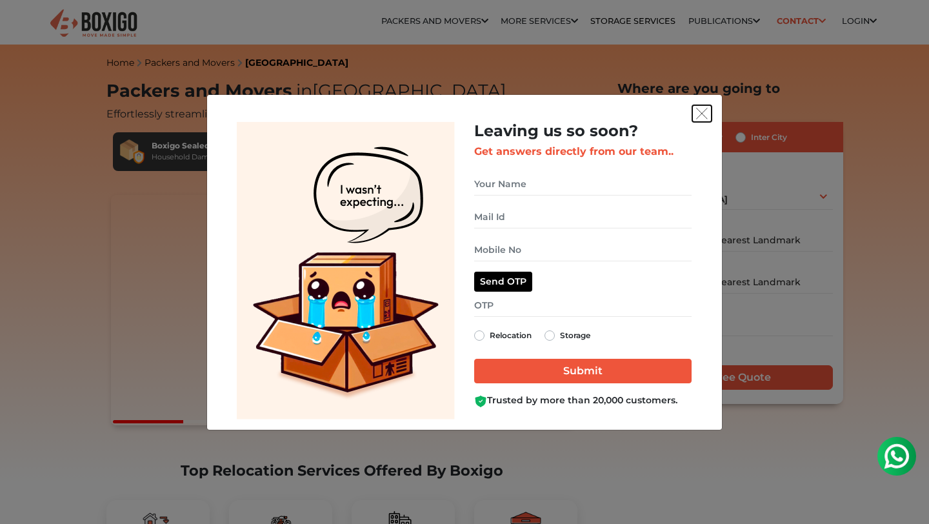
click at [701, 114] on img "get free quote dialog" at bounding box center [702, 114] width 12 height 12
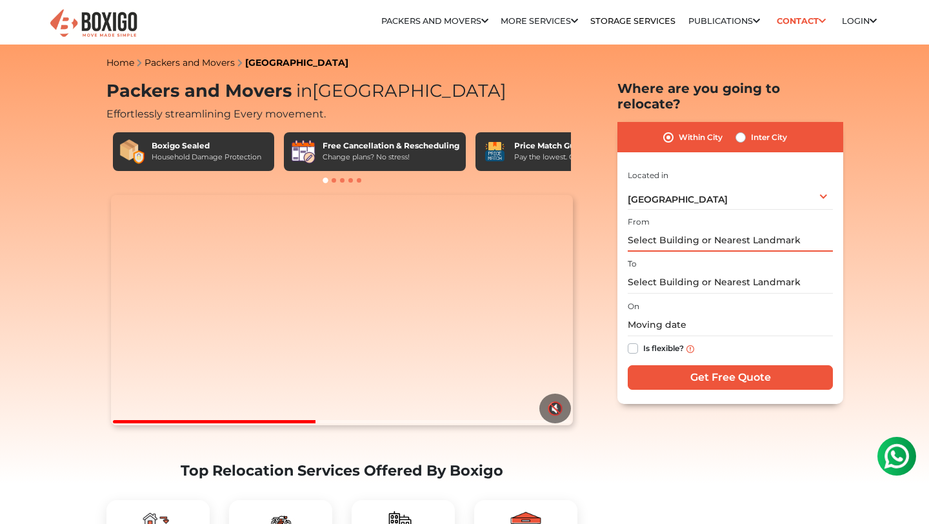
drag, startPoint x: 801, startPoint y: 225, endPoint x: 646, endPoint y: 217, distance: 155.7
click at [646, 229] on input "text" at bounding box center [730, 240] width 205 height 23
click at [797, 229] on input "text" at bounding box center [730, 240] width 205 height 23
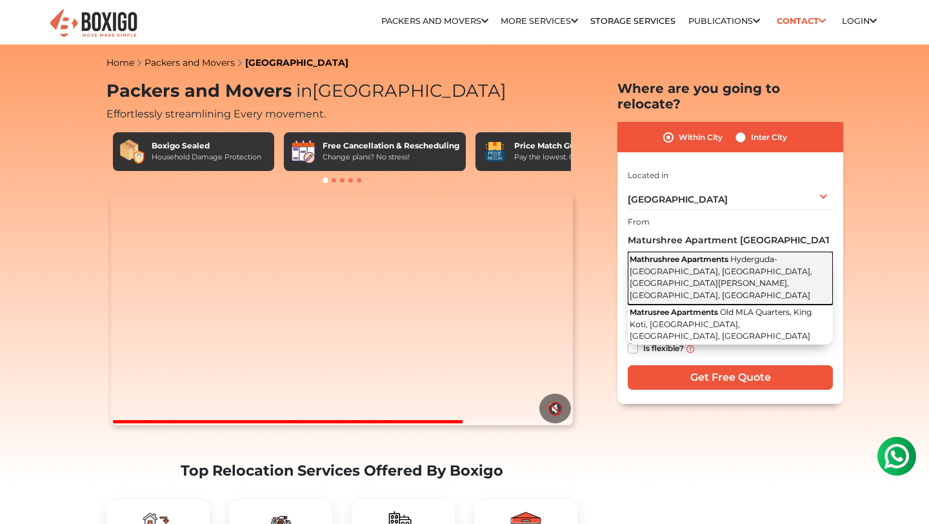
click at [770, 259] on span "Hyderguda-[GEOGRAPHIC_DATA], [GEOGRAPHIC_DATA], [GEOGRAPHIC_DATA][PERSON_NAME],…" at bounding box center [721, 277] width 183 height 46
type input "Mathrushree Apartments, [GEOGRAPHIC_DATA]-[GEOGRAPHIC_DATA], [GEOGRAPHIC_DATA],…"
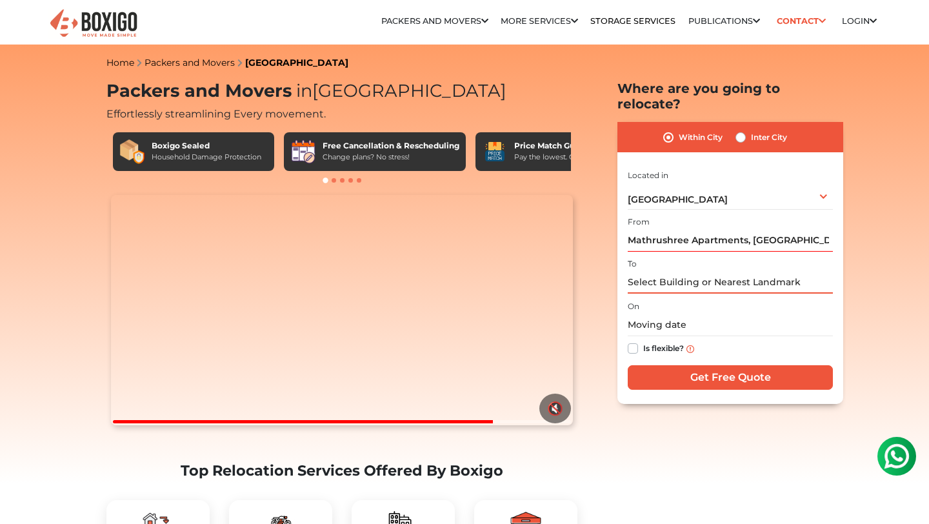
drag, startPoint x: 806, startPoint y: 273, endPoint x: 705, endPoint y: 274, distance: 100.6
click at [705, 274] on input "text" at bounding box center [730, 282] width 205 height 23
click at [806, 271] on input "text" at bounding box center [730, 282] width 205 height 23
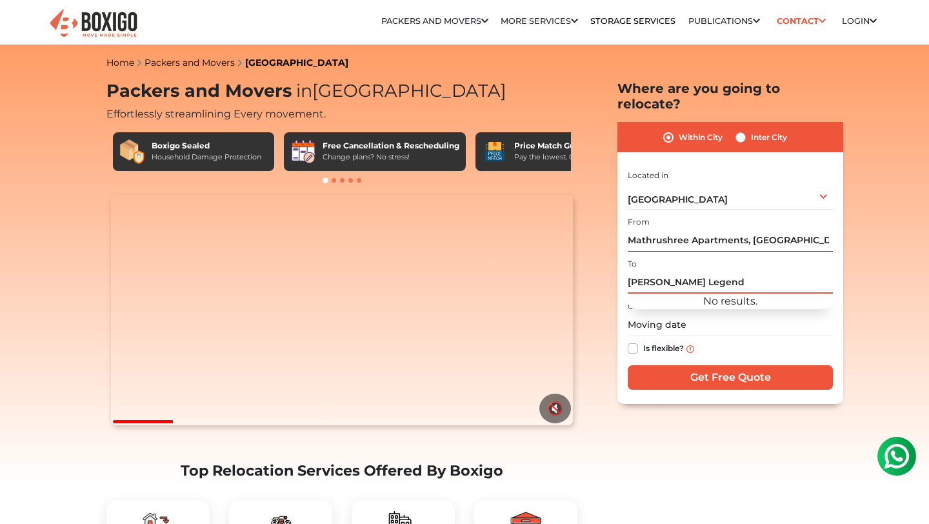
click at [642, 271] on input "[PERSON_NAME] Legend" at bounding box center [730, 282] width 205 height 23
click at [646, 271] on input "[PERSON_NAME] Legend" at bounding box center [730, 282] width 205 height 23
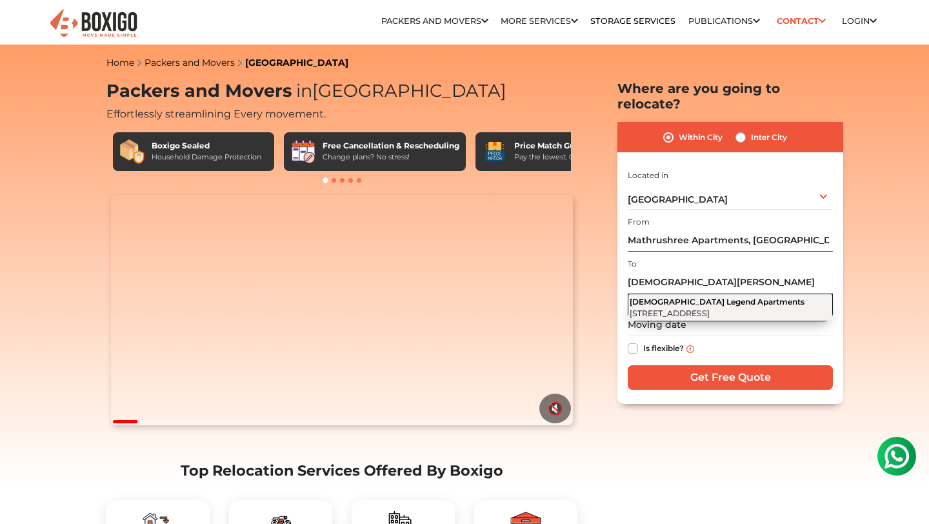
click at [710, 308] on span "[STREET_ADDRESS]" at bounding box center [670, 313] width 80 height 10
type input "Sri Ganesh Legend Apartments, [STREET_ADDRESS]"
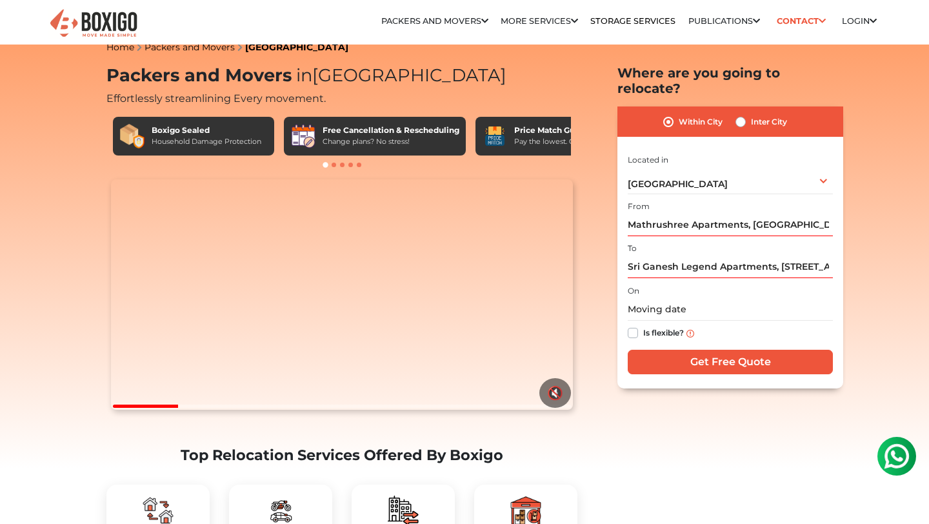
scroll to position [24, 0]
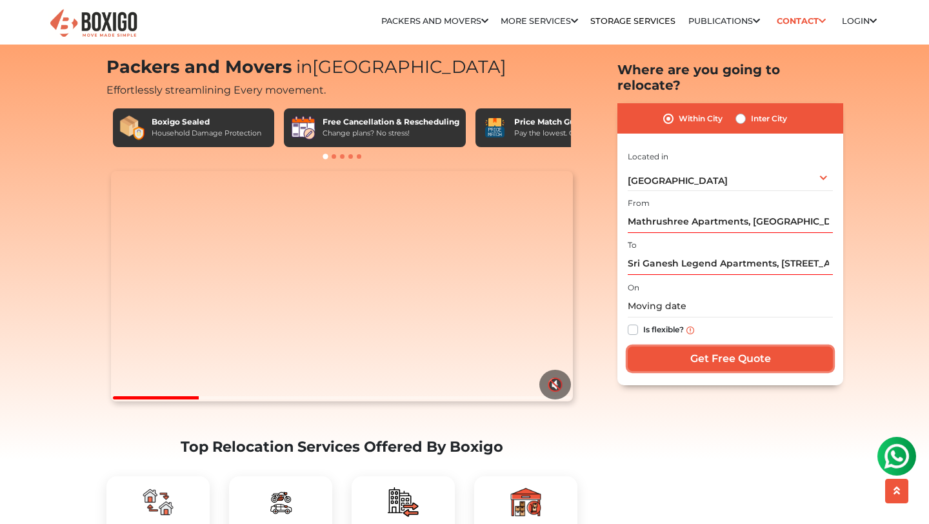
click at [672, 346] on input "Get Free Quote" at bounding box center [730, 358] width 205 height 25
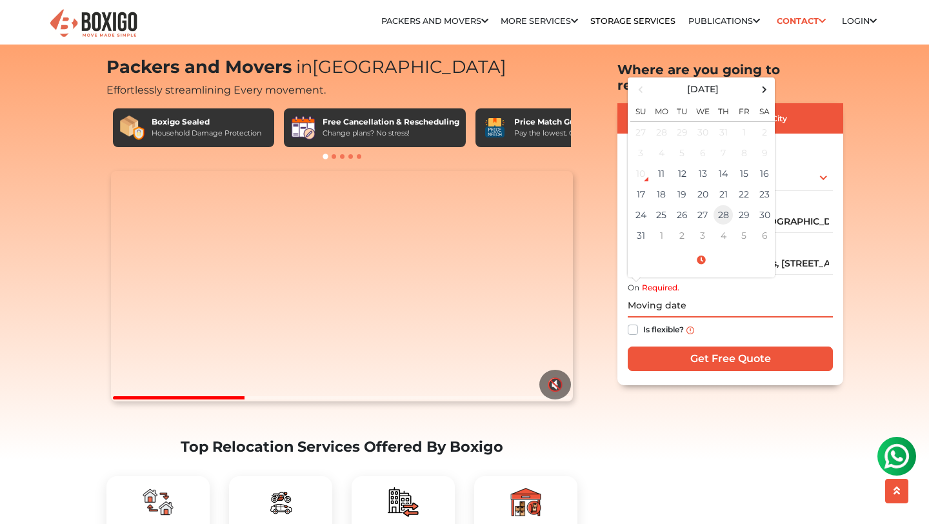
click at [720, 204] on td "28" at bounding box center [723, 214] width 21 height 21
type input "[DATE] 12:00 AM"
click at [672, 346] on input "Get Free Quote" at bounding box center [730, 358] width 205 height 25
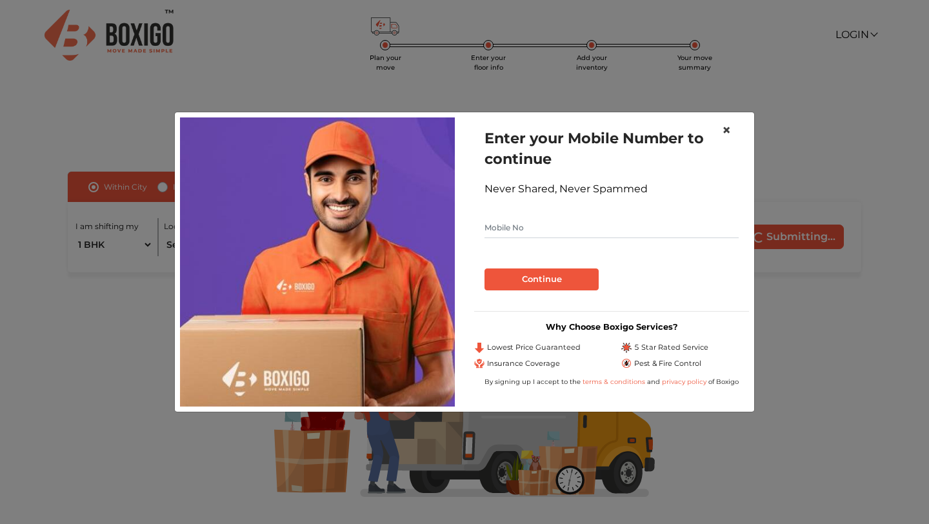
click at [723, 128] on span "×" at bounding box center [726, 130] width 9 height 19
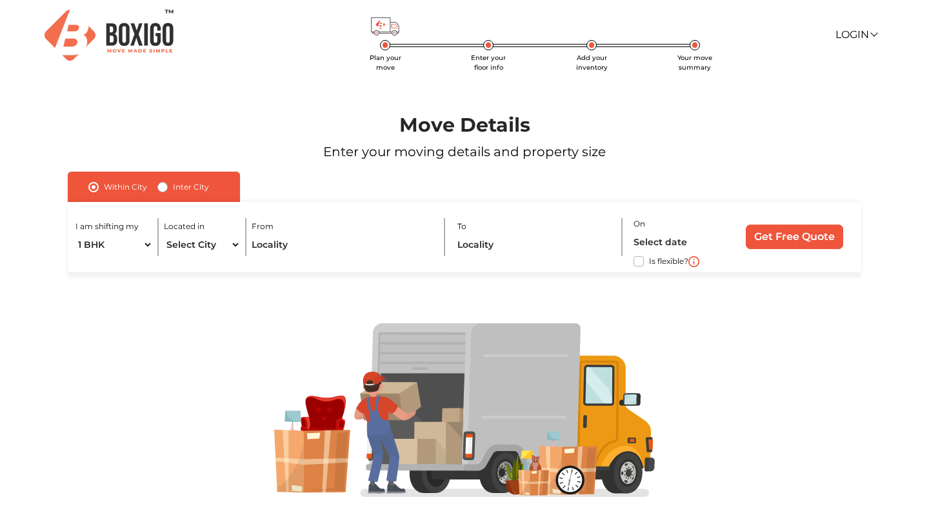
scroll to position [25, 0]
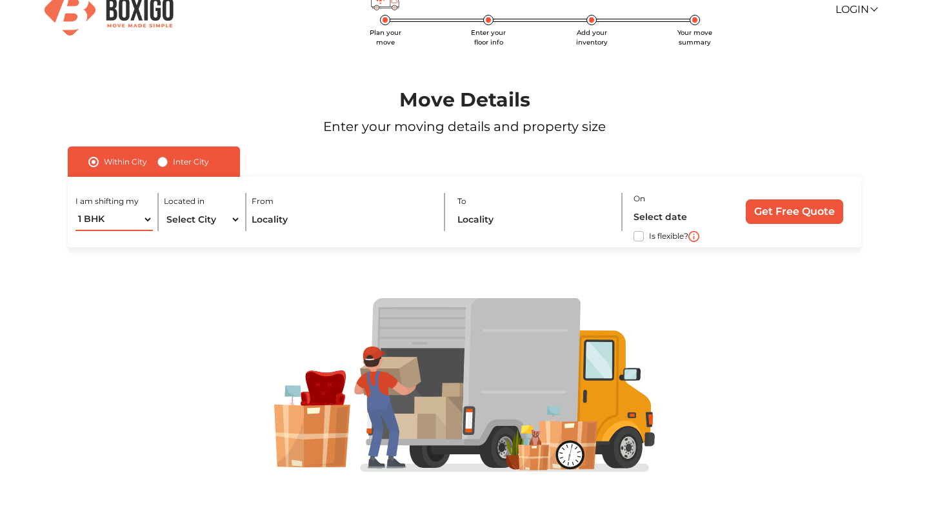
click at [139, 217] on select "1 BHK 2 BHK 3 BHK 3 + BHK FEW ITEMS" at bounding box center [113, 219] width 77 height 23
select select "3 BHK"
click at [227, 219] on select "Select City Bangalore Bengaluru Bhopal Bhubaneswar Chennai Coimbatore Cuttack D…" at bounding box center [202, 219] width 77 height 23
select select "[GEOGRAPHIC_DATA]"
click at [305, 214] on input "text" at bounding box center [342, 219] width 181 height 23
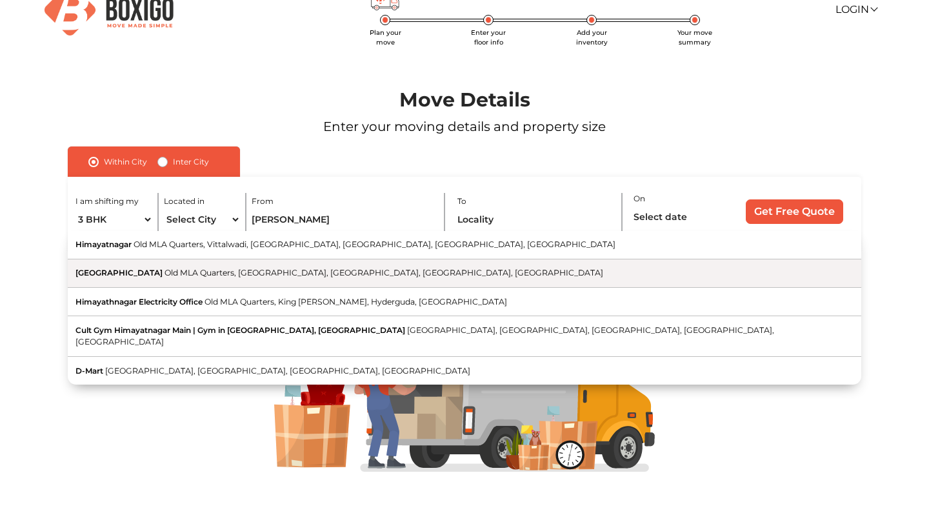
click at [233, 281] on button "Hyderguda Road Old MLA Quarters, Avanti Nagar, Himayatnagar, Hyderabad, Telanga…" at bounding box center [464, 273] width 793 height 28
type input "Hyderguda Road, Old MLA Quarters, Avanti Nagar, Himayatnagar, Hyderabad, Telang…"
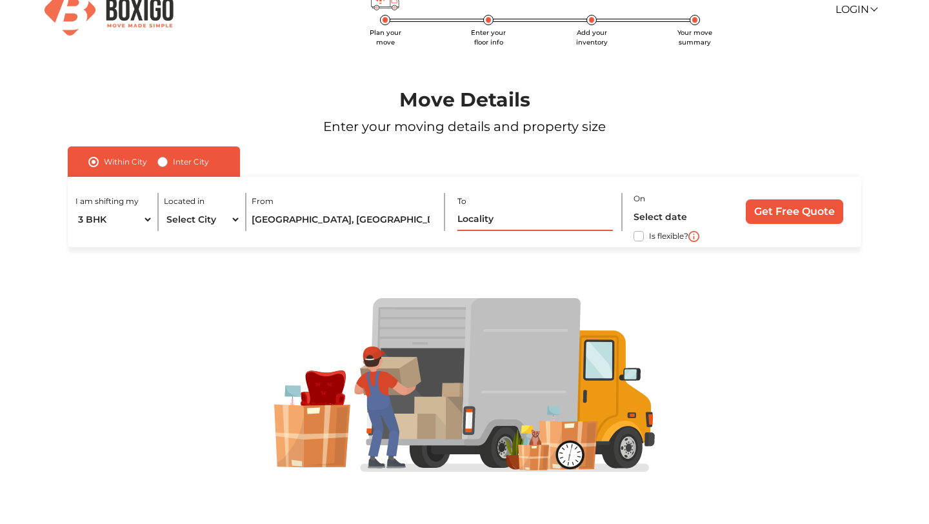
click at [583, 218] on input "text" at bounding box center [534, 219] width 155 height 23
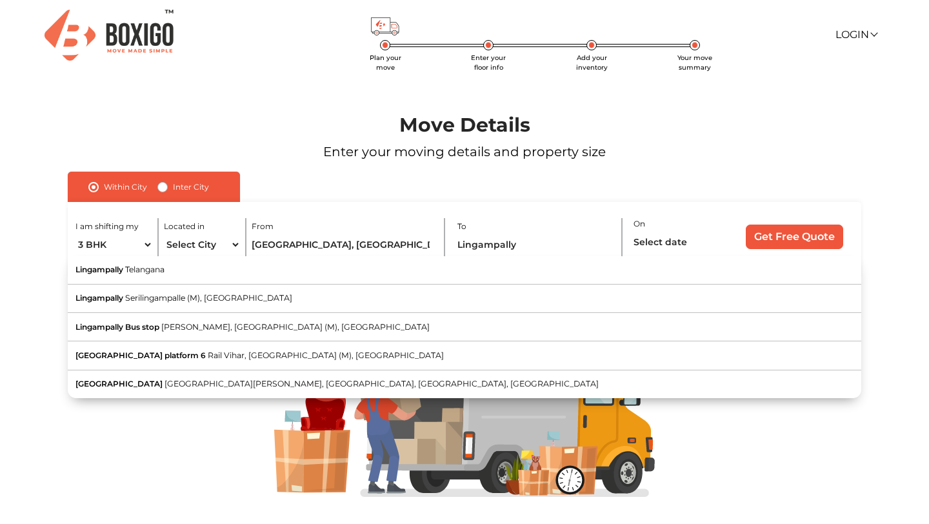
click at [457, 243] on div "I am shifting my 1 BHK 2 BHK 3 BHK 3 + BHK FEW ITEMS Located in Select City Ban…" at bounding box center [464, 237] width 793 height 70
click at [460, 242] on input "Lingampally" at bounding box center [534, 245] width 155 height 23
click at [456, 242] on div "I am shifting my 1 BHK 2 BHK 3 BHK 3 + BHK FEW ITEMS Located in Select City Ban…" at bounding box center [464, 237] width 793 height 70
click at [466, 245] on input "Lingampally" at bounding box center [534, 245] width 155 height 23
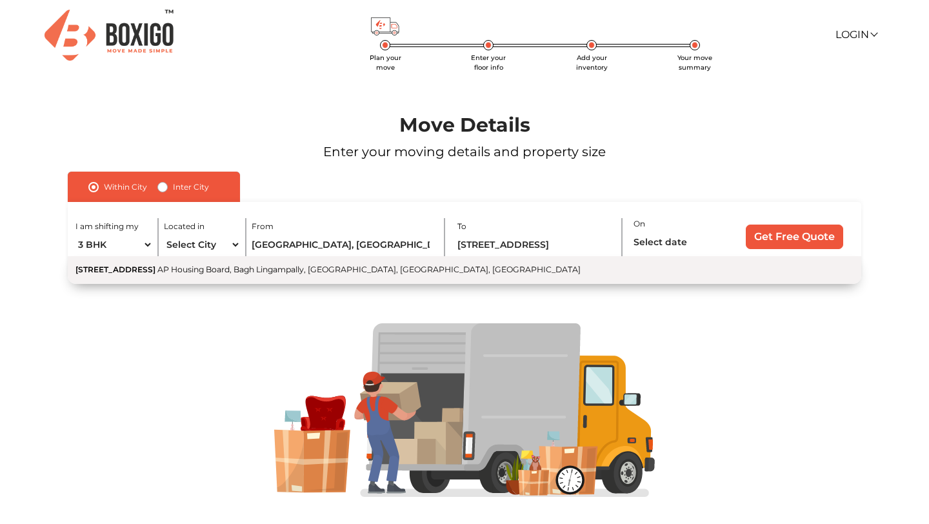
click at [457, 274] on span "AP Housing Board, Bagh Lingampally, New Nallakunta, Hyderabad, Telangana" at bounding box center [368, 269] width 423 height 10
type input "9, Bagh Lingampally Road, AP Housing Board, Bagh Lingampally, New Nallakunta, H…"
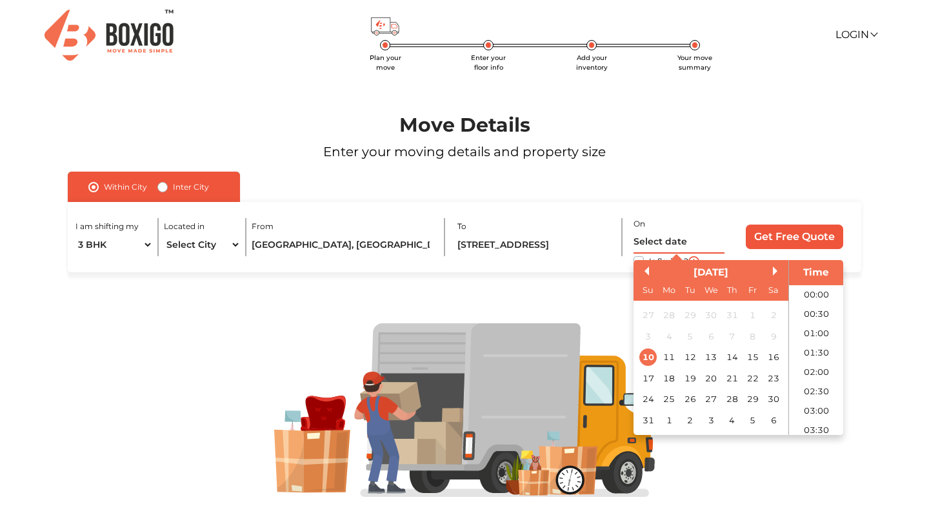
click at [661, 246] on input "text" at bounding box center [679, 242] width 92 height 23
click at [735, 398] on div "28" at bounding box center [731, 398] width 17 height 17
type input "28/08/2025 12:00 AM"
click at [601, 310] on div at bounding box center [465, 410] width 874 height 277
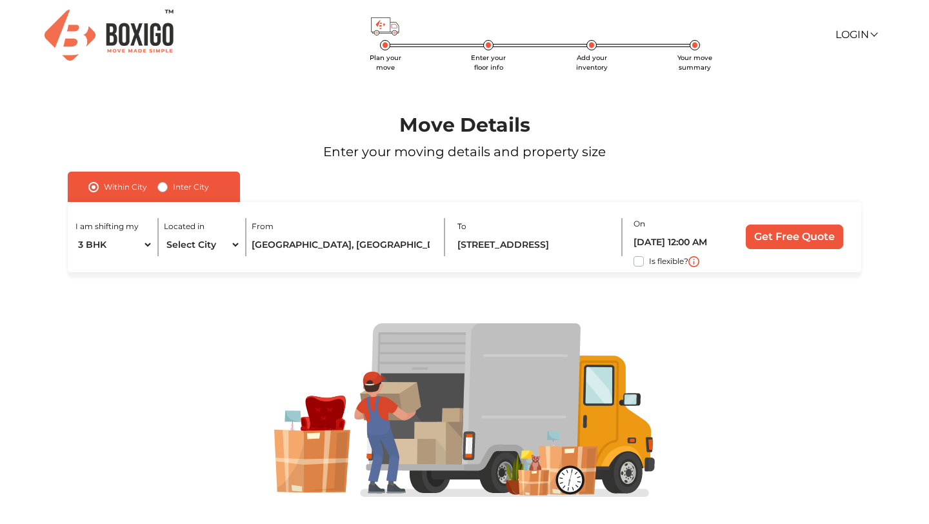
click at [644, 261] on div "Is flexible?" at bounding box center [679, 261] width 92 height 15
click at [649, 261] on label "Is flexible?" at bounding box center [668, 261] width 39 height 14
click at [78, 261] on input "Is flexible?" at bounding box center [73, 260] width 10 height 13
click at [649, 263] on label "Is flexible?" at bounding box center [668, 261] width 39 height 14
click at [78, 263] on input "Is flexible?" at bounding box center [73, 260] width 10 height 13
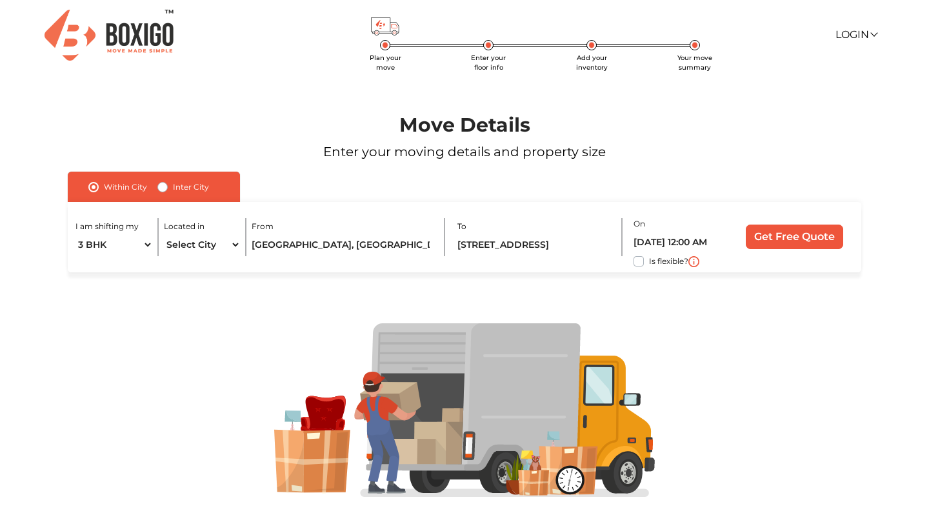
click at [649, 263] on label "Is flexible?" at bounding box center [668, 261] width 39 height 14
click at [78, 263] on input "Is flexible?" at bounding box center [73, 260] width 10 height 13
checkbox input "true"
click at [756, 237] on input "Get Free Quote" at bounding box center [794, 236] width 97 height 25
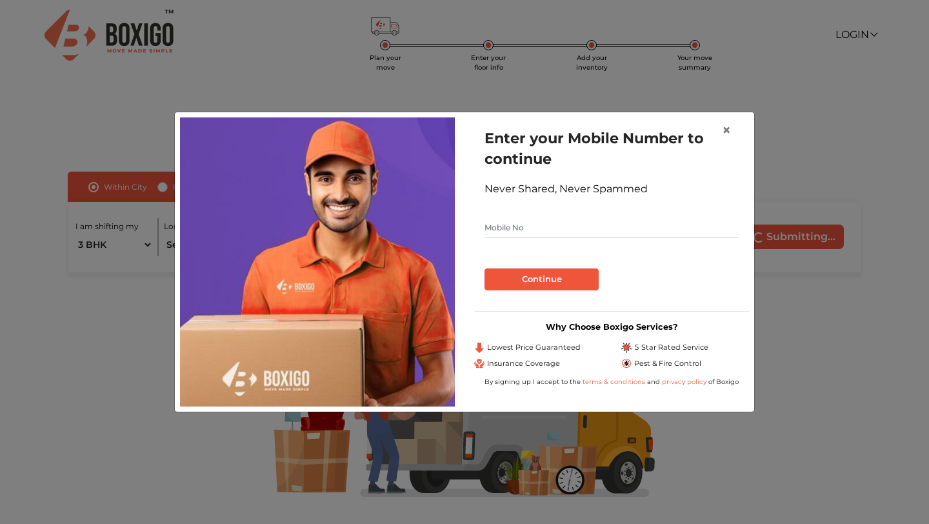
click at [543, 232] on input "text" at bounding box center [611, 227] width 254 height 21
type input "7801005037"
click at [535, 272] on button "Continue" at bounding box center [541, 279] width 114 height 22
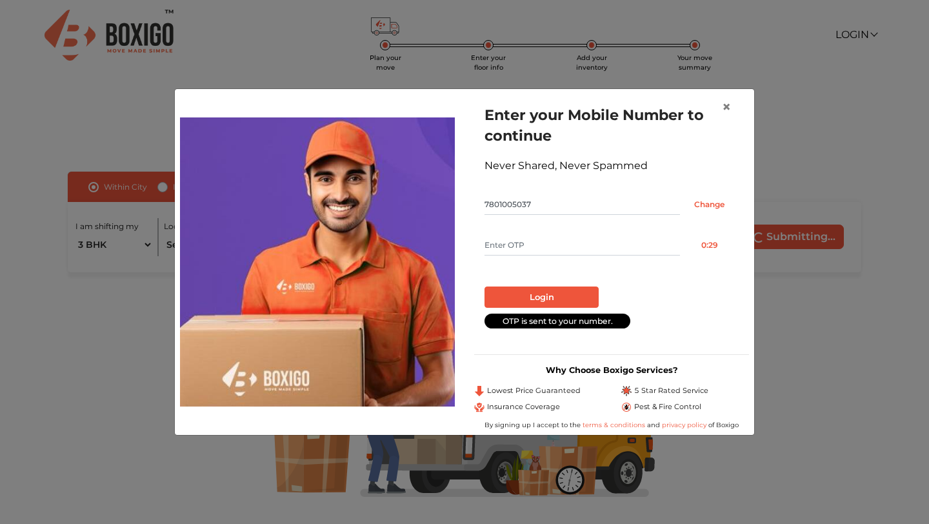
click at [546, 248] on input "text" at bounding box center [581, 245] width 195 height 21
type input "8057"
click at [584, 301] on button "Login" at bounding box center [541, 297] width 114 height 22
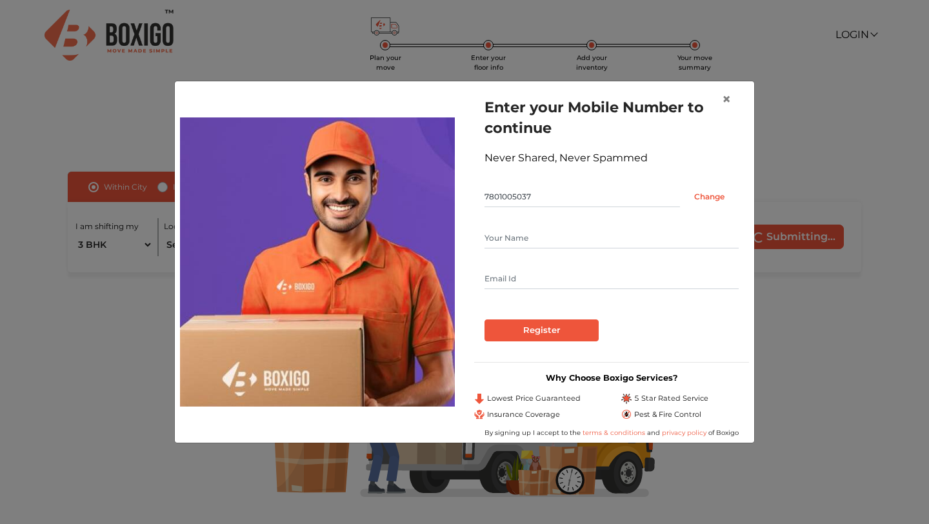
click at [586, 243] on input "text" at bounding box center [611, 238] width 254 height 21
type input "Himanshu Heda"
click at [549, 278] on input "text" at bounding box center [611, 278] width 254 height 21
type input "himanshuheda131@gmail.com"
click at [531, 332] on input "Register" at bounding box center [541, 330] width 114 height 22
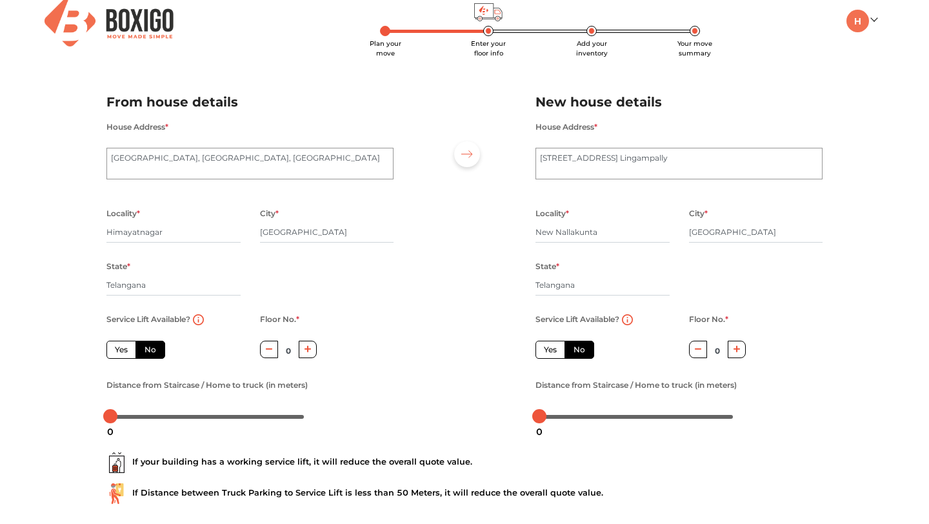
scroll to position [88, 0]
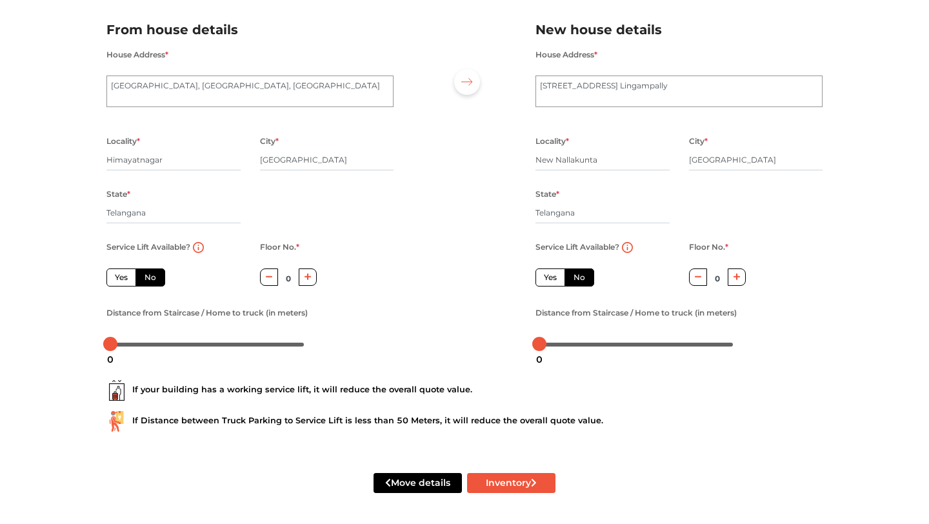
click at [128, 275] on label "Yes" at bounding box center [121, 277] width 30 height 18
click at [123, 275] on input "Yes" at bounding box center [119, 276] width 8 height 8
radio input "true"
click at [128, 275] on label "Yes" at bounding box center [121, 277] width 30 height 18
click at [123, 275] on input "Yes" at bounding box center [119, 276] width 8 height 8
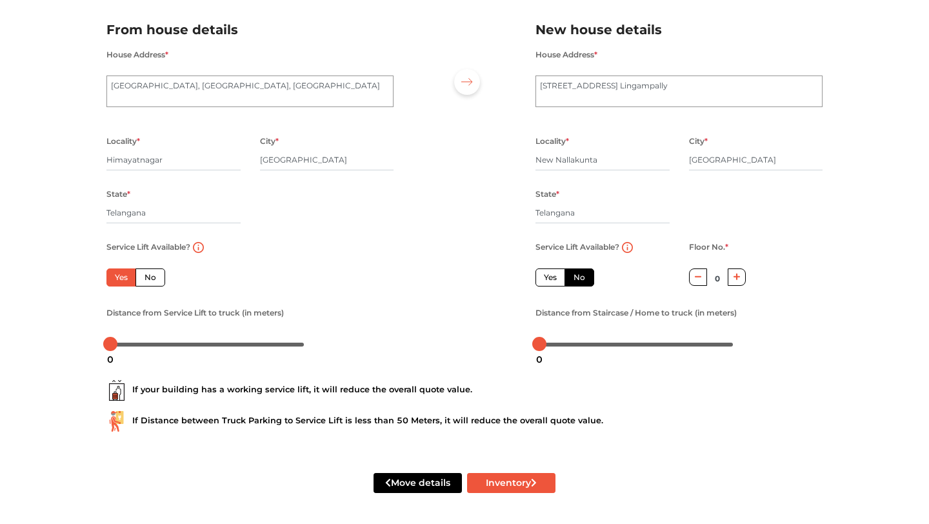
click at [147, 275] on label "No" at bounding box center [150, 277] width 30 height 18
click at [147, 275] on input "No" at bounding box center [149, 276] width 8 height 8
radio input "true"
click at [125, 275] on label "Yes" at bounding box center [121, 277] width 30 height 18
click at [123, 275] on input "Yes" at bounding box center [119, 276] width 8 height 8
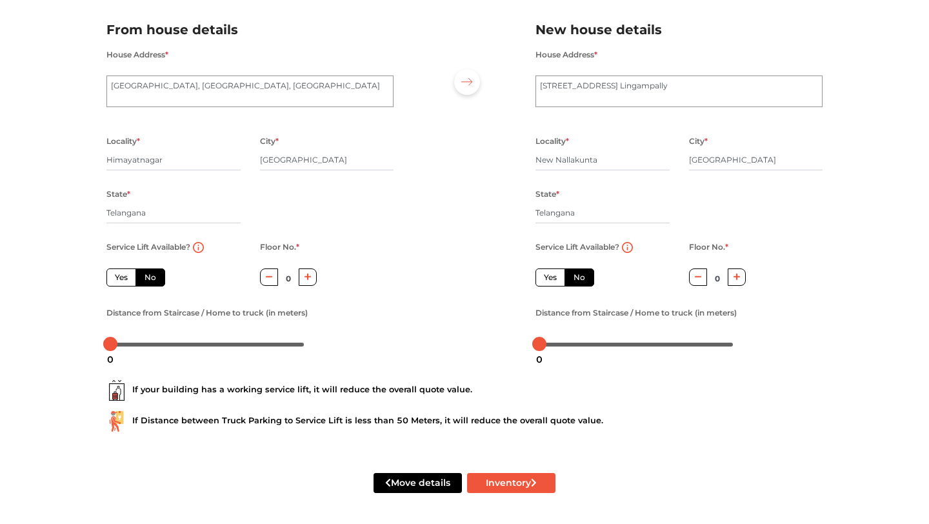
radio input "true"
click at [145, 282] on label "No" at bounding box center [150, 277] width 30 height 18
click at [145, 280] on input "No" at bounding box center [149, 276] width 8 height 8
radio input "true"
click at [301, 268] on button "button" at bounding box center [308, 276] width 19 height 17
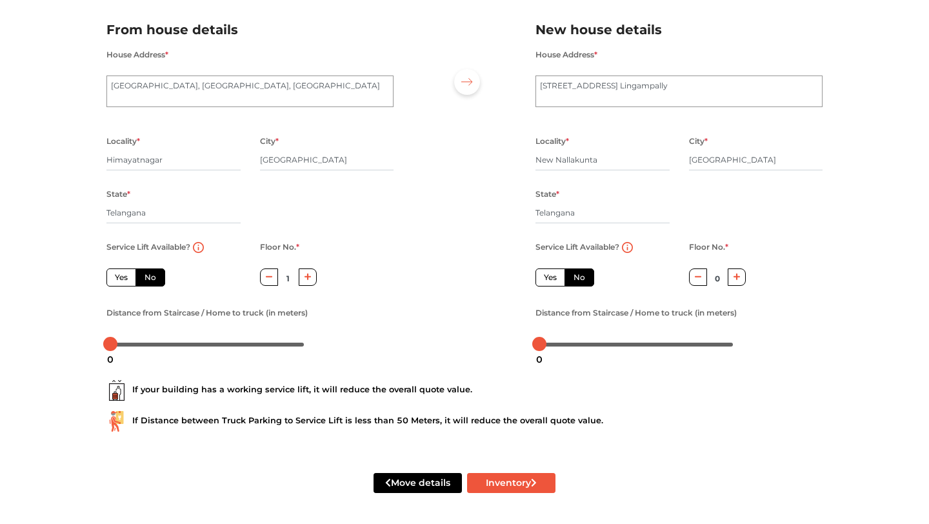
click at [301, 268] on button "button" at bounding box center [308, 276] width 19 height 17
type input "2"
